Goal: Information Seeking & Learning: Learn about a topic

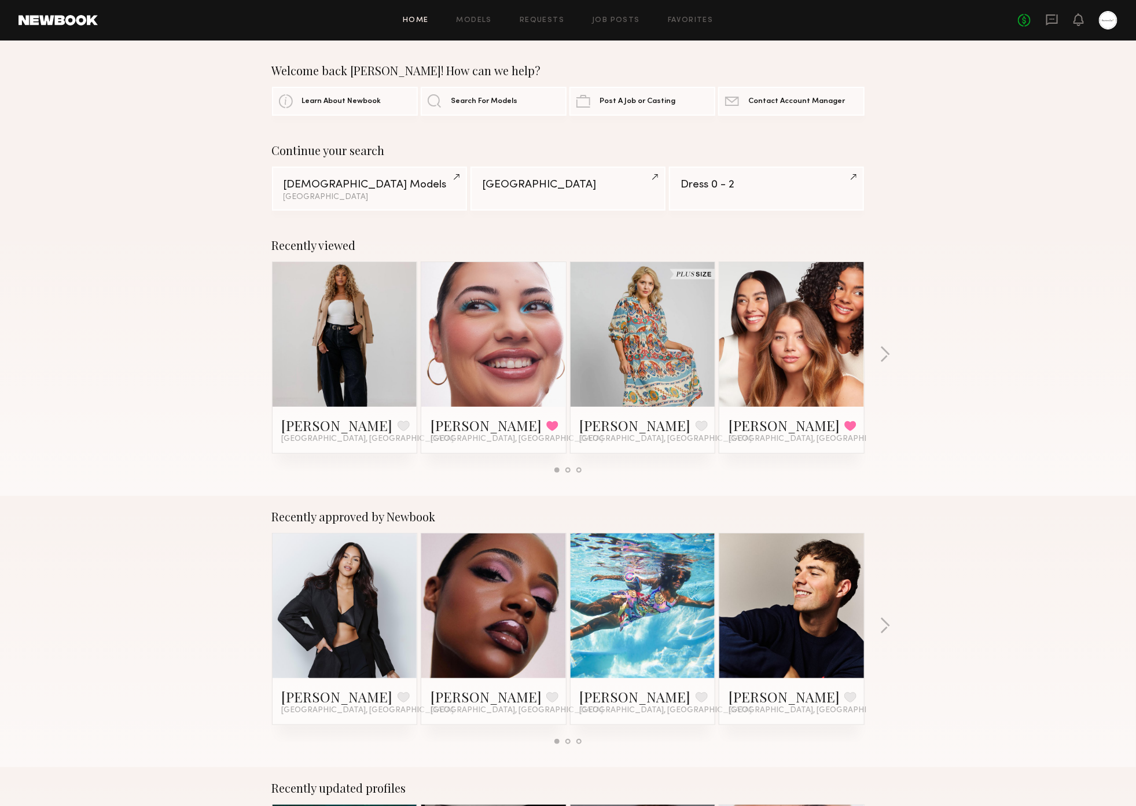
click at [814, 451] on div "Recently viewed Ayanna G. Favorite Los Angeles, CA Katie R. Favorited Glendale,…" at bounding box center [568, 360] width 1136 height 271
click at [814, 17] on icon at bounding box center [1052, 19] width 13 height 13
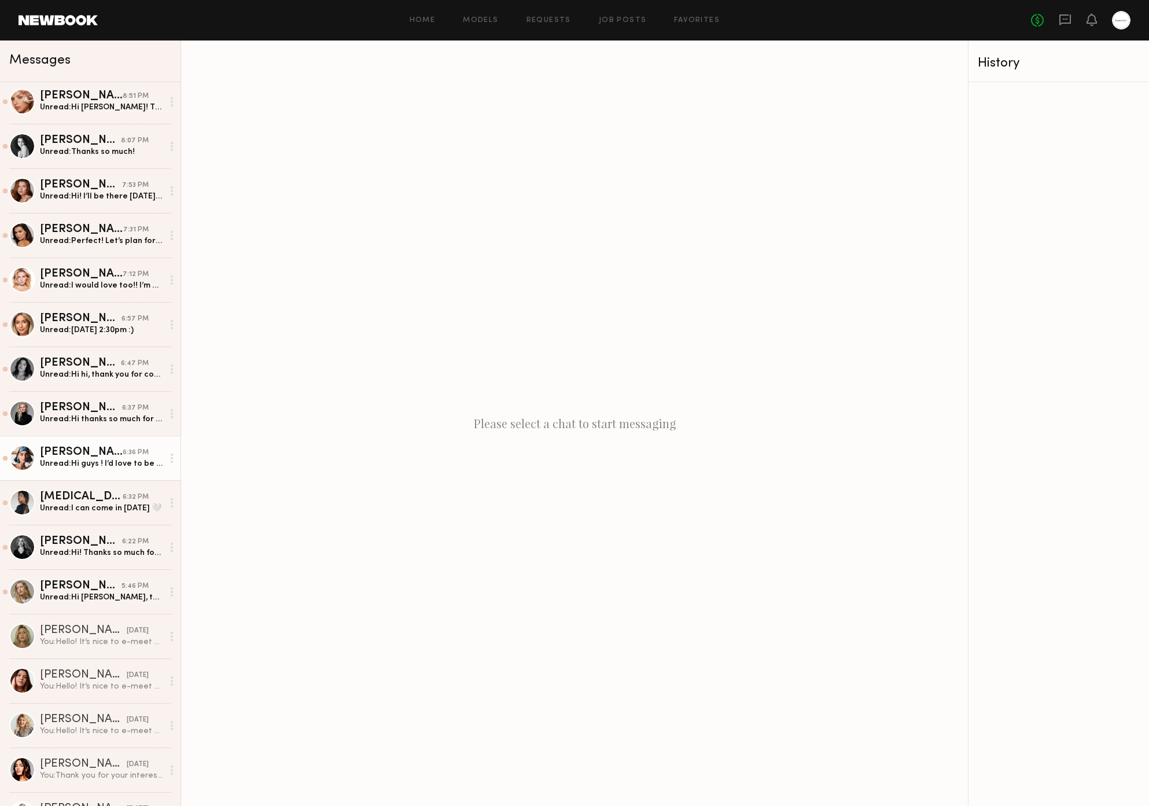
scroll to position [3, 0]
click at [799, 518] on div "Please select a chat to start messaging" at bounding box center [574, 424] width 787 height 766
click at [138, 605] on link "Shannon B. 5:46 PM Unread: Hi Stephanie, thanks for reaching out! I’m intereste…" at bounding box center [90, 591] width 181 height 45
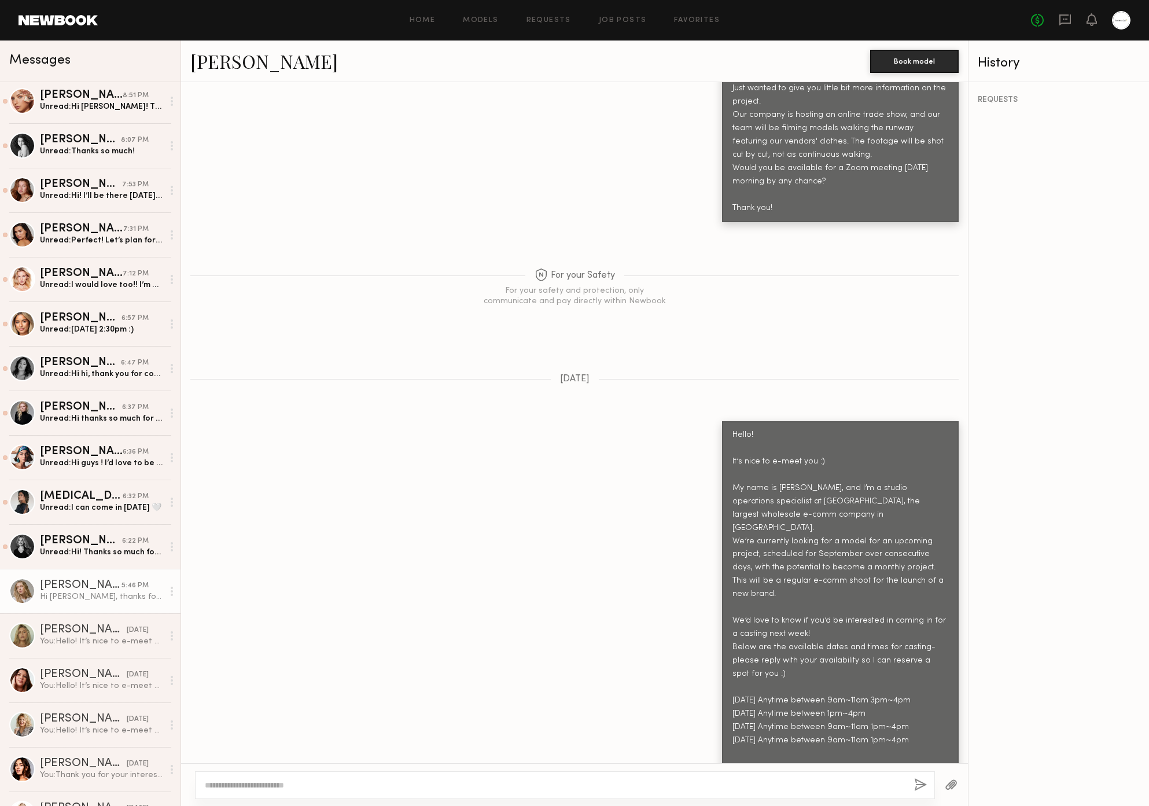
scroll to position [779, 0]
click at [461, 612] on div "Hello! It’s nice to e-meet you :) My name is Stephanie, and I’m a studio operat…" at bounding box center [574, 596] width 787 height 360
click at [255, 63] on link "Shannon B." at bounding box center [264, 61] width 148 height 25
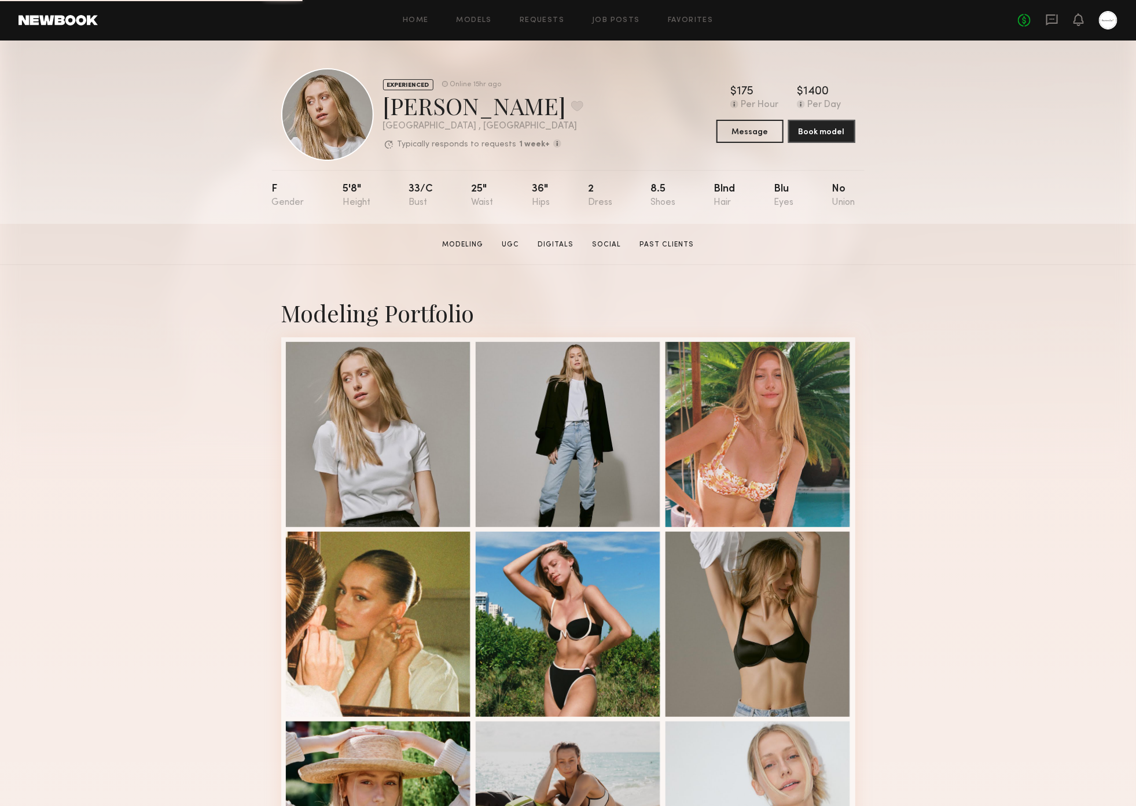
click at [949, 238] on section "[PERSON_NAME] Modeling UGC Digitals Social Past Clients Message Book Model" at bounding box center [568, 244] width 1136 height 41
click at [1078, 587] on div "Modeling Portfolio View More" at bounding box center [568, 715] width 1136 height 901
click at [1030, 608] on div "Modeling Portfolio View More" at bounding box center [568, 715] width 1136 height 901
click at [1060, 487] on div "Modeling Portfolio View More" at bounding box center [568, 715] width 1136 height 901
click at [1057, 484] on div "Modeling Portfolio View More" at bounding box center [568, 715] width 1136 height 901
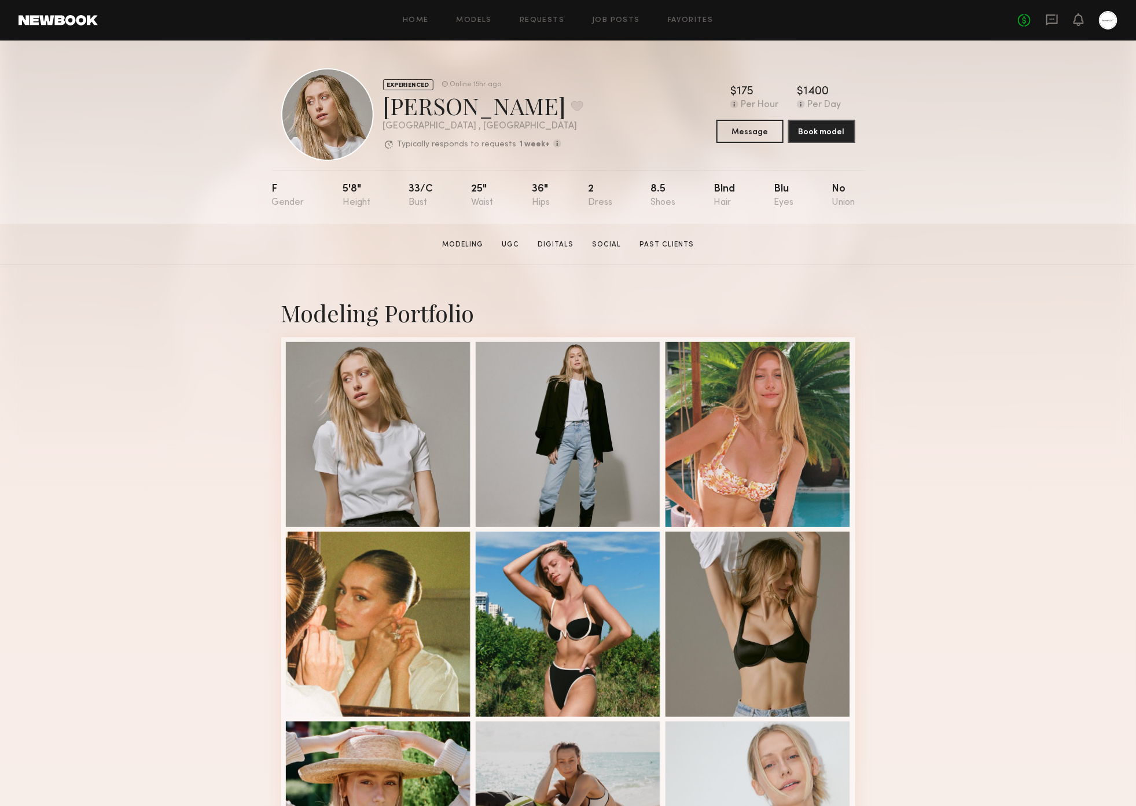
click at [1022, 522] on div "Modeling Portfolio View More" at bounding box center [568, 715] width 1136 height 901
click at [995, 636] on div "Modeling Portfolio View More" at bounding box center [568, 715] width 1136 height 901
click at [1000, 637] on div "Modeling Portfolio View More" at bounding box center [568, 715] width 1136 height 901
click at [942, 445] on div "Modeling Portfolio View More" at bounding box center [568, 715] width 1136 height 901
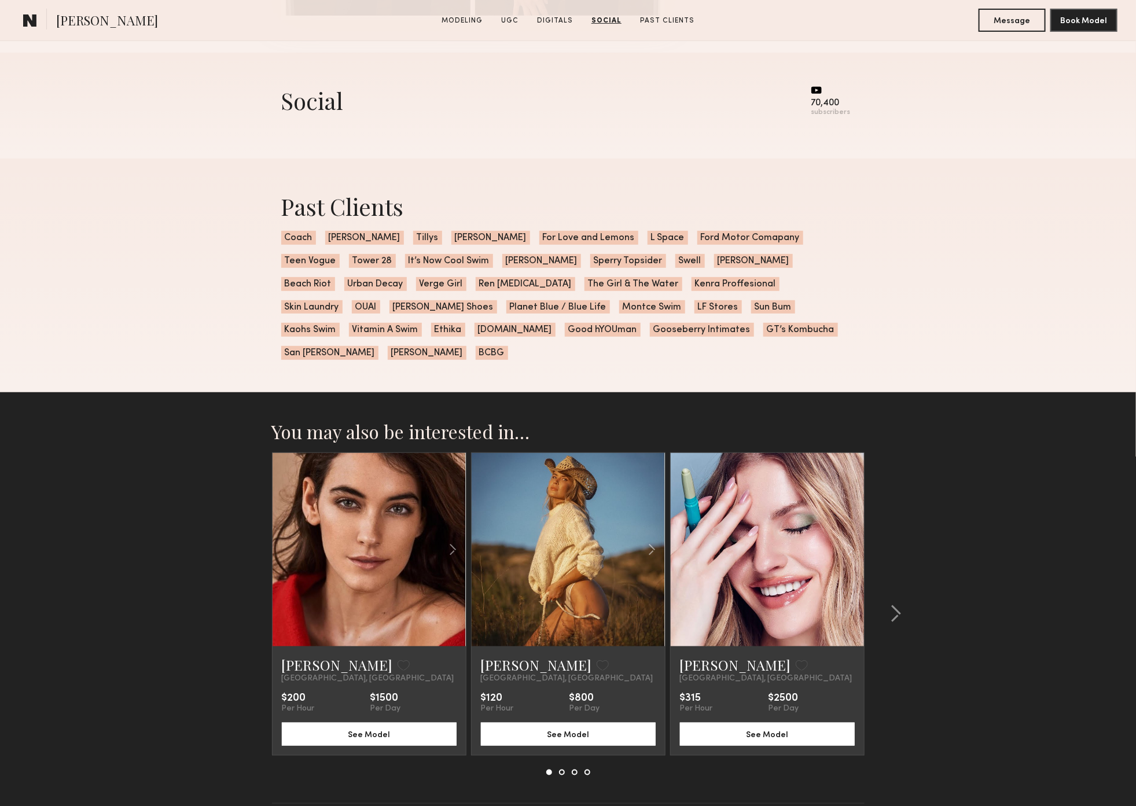
scroll to position [2504, 0]
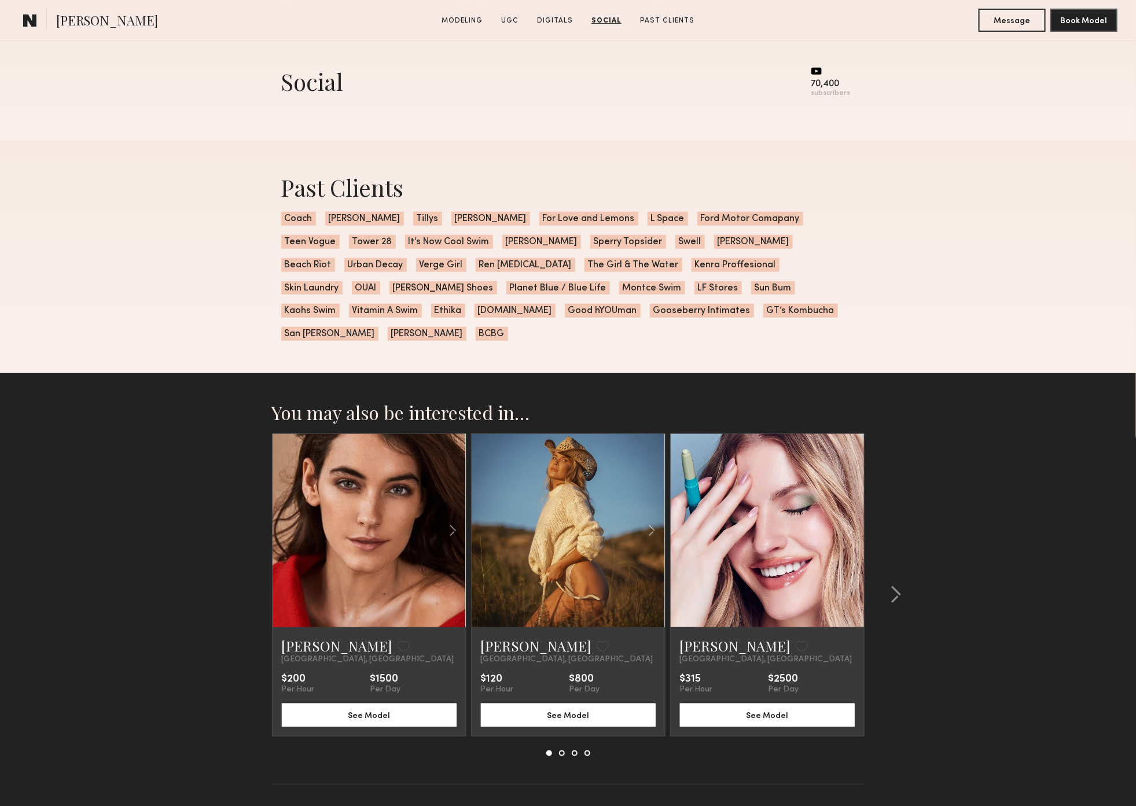
click at [1003, 479] on section "You may also be interested in… [PERSON_NAME] Favorite [GEOGRAPHIC_DATA], [GEOGR…" at bounding box center [568, 607] width 1136 height 468
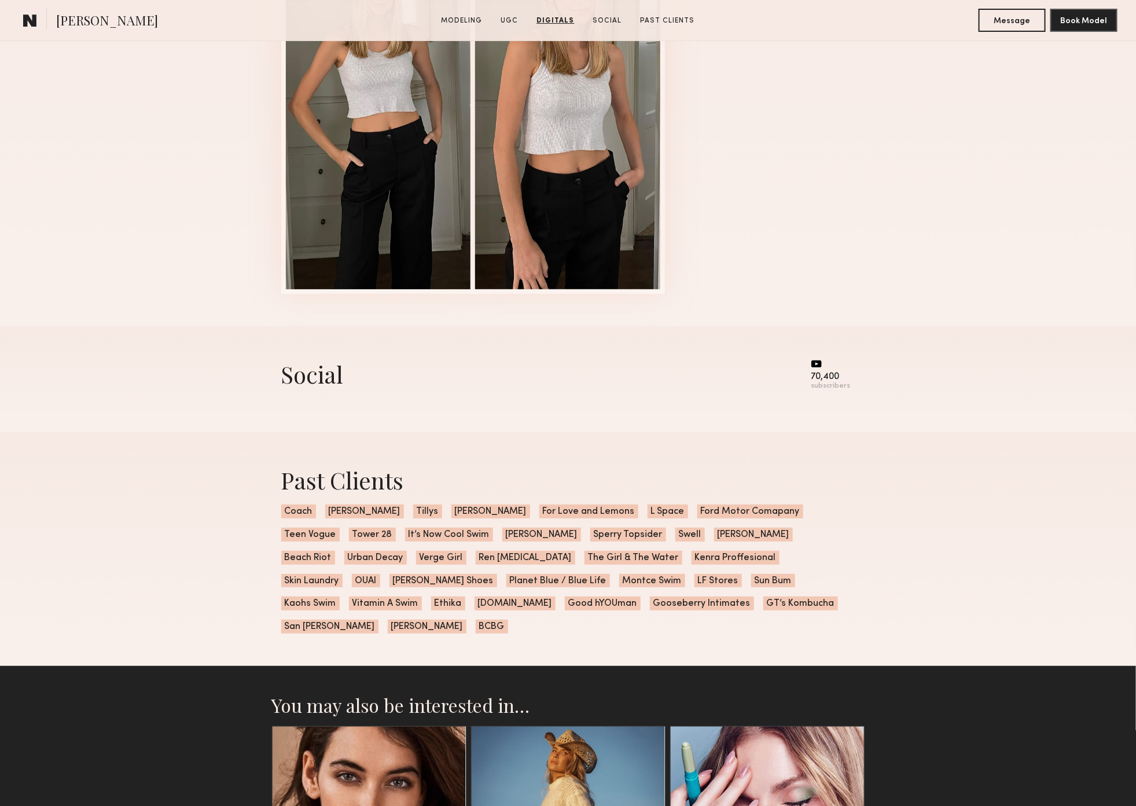
scroll to position [2207, 0]
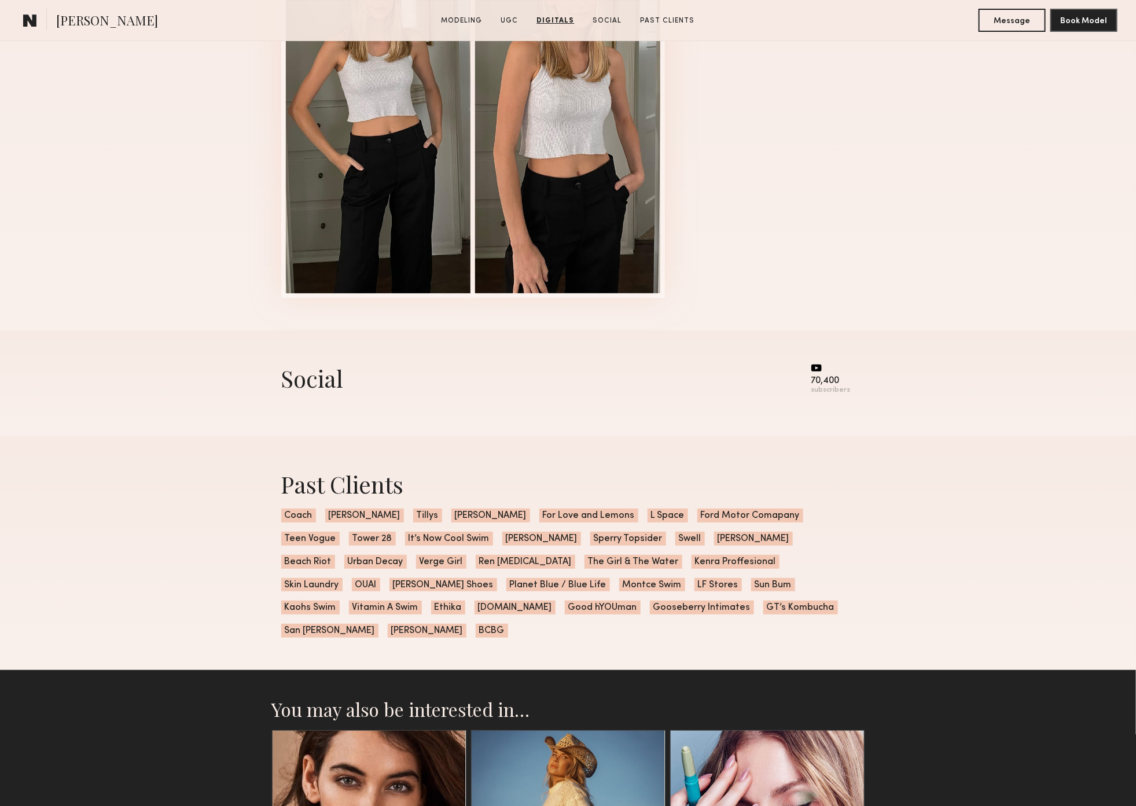
click at [1017, 484] on div "Past Clients Coach [PERSON_NAME] [PERSON_NAME] For Love and Lemons L Space Ford…" at bounding box center [568, 553] width 1136 height 234
click at [1030, 412] on div "Social 70,400 subscribers" at bounding box center [568, 383] width 1136 height 106
click at [1036, 387] on div "Social 70,400 subscribers" at bounding box center [568, 383] width 1136 height 106
click at [1037, 383] on div "Social 70,400 subscribers" at bounding box center [568, 383] width 1136 height 106
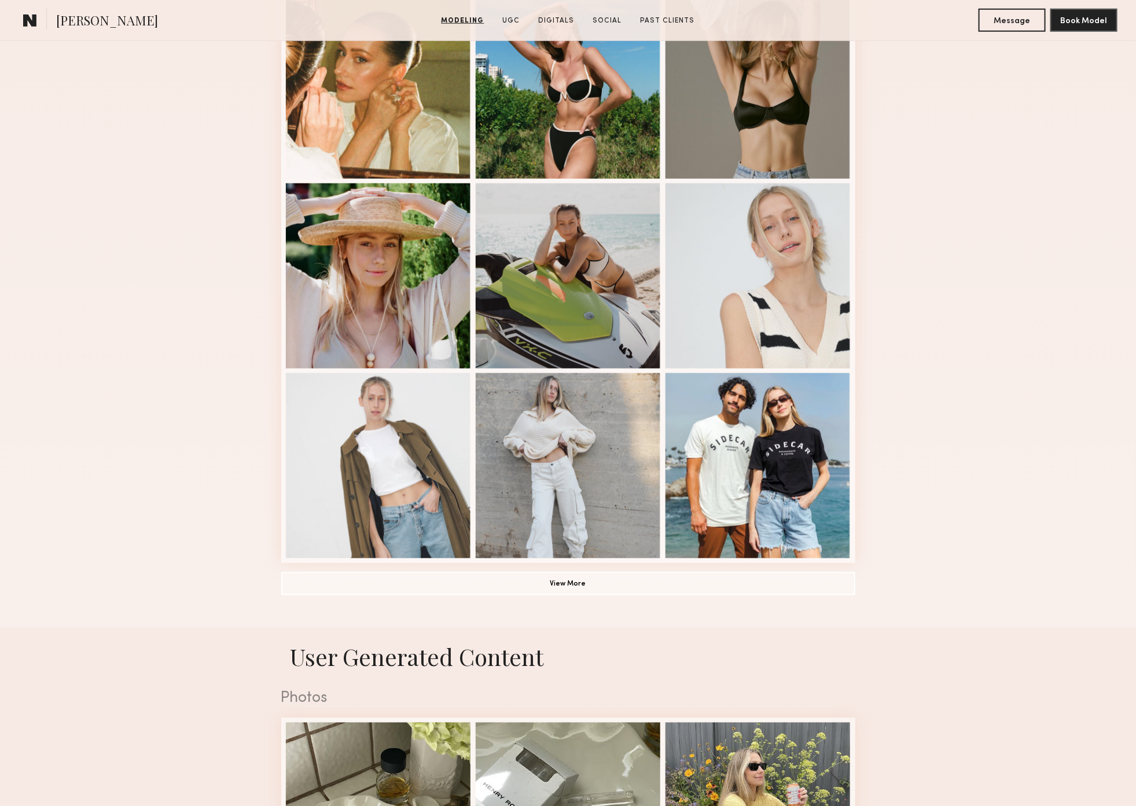
click at [1040, 387] on div "Modeling Portfolio View More" at bounding box center [568, 177] width 1136 height 901
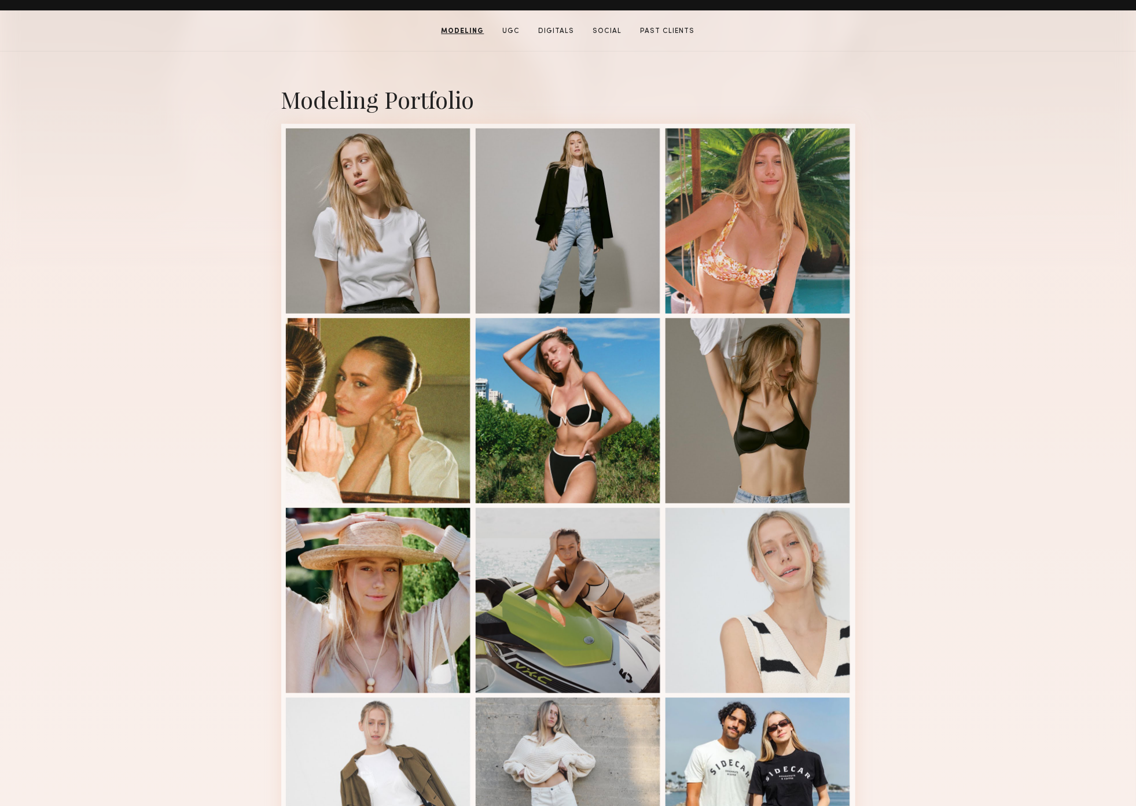
scroll to position [0, 0]
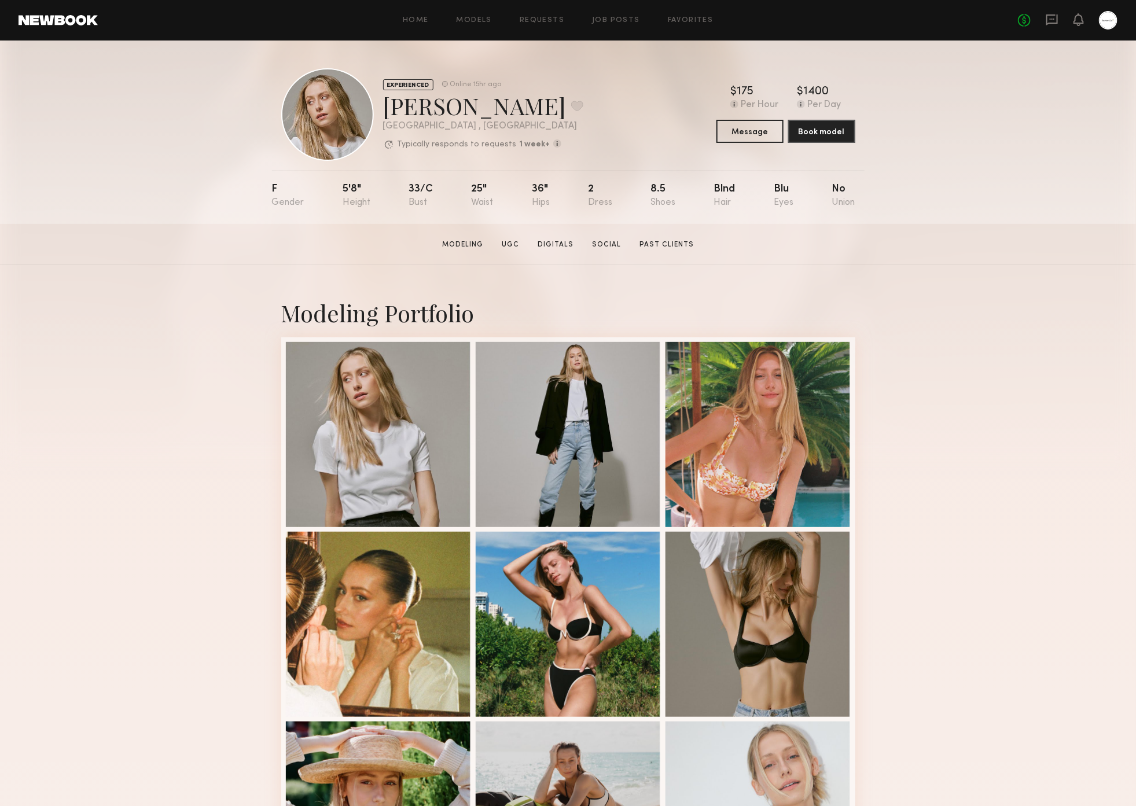
click at [1040, 387] on div "Modeling Portfolio View More" at bounding box center [568, 715] width 1136 height 901
click at [1035, 385] on div "Modeling Portfolio View More" at bounding box center [568, 715] width 1136 height 901
click at [1024, 362] on div "Modeling Portfolio View More" at bounding box center [568, 715] width 1136 height 901
click at [965, 328] on div "Modeling Portfolio View More" at bounding box center [568, 715] width 1136 height 901
click at [982, 322] on div "Modeling Portfolio View More" at bounding box center [568, 715] width 1136 height 901
